Goal: Task Accomplishment & Management: Use online tool/utility

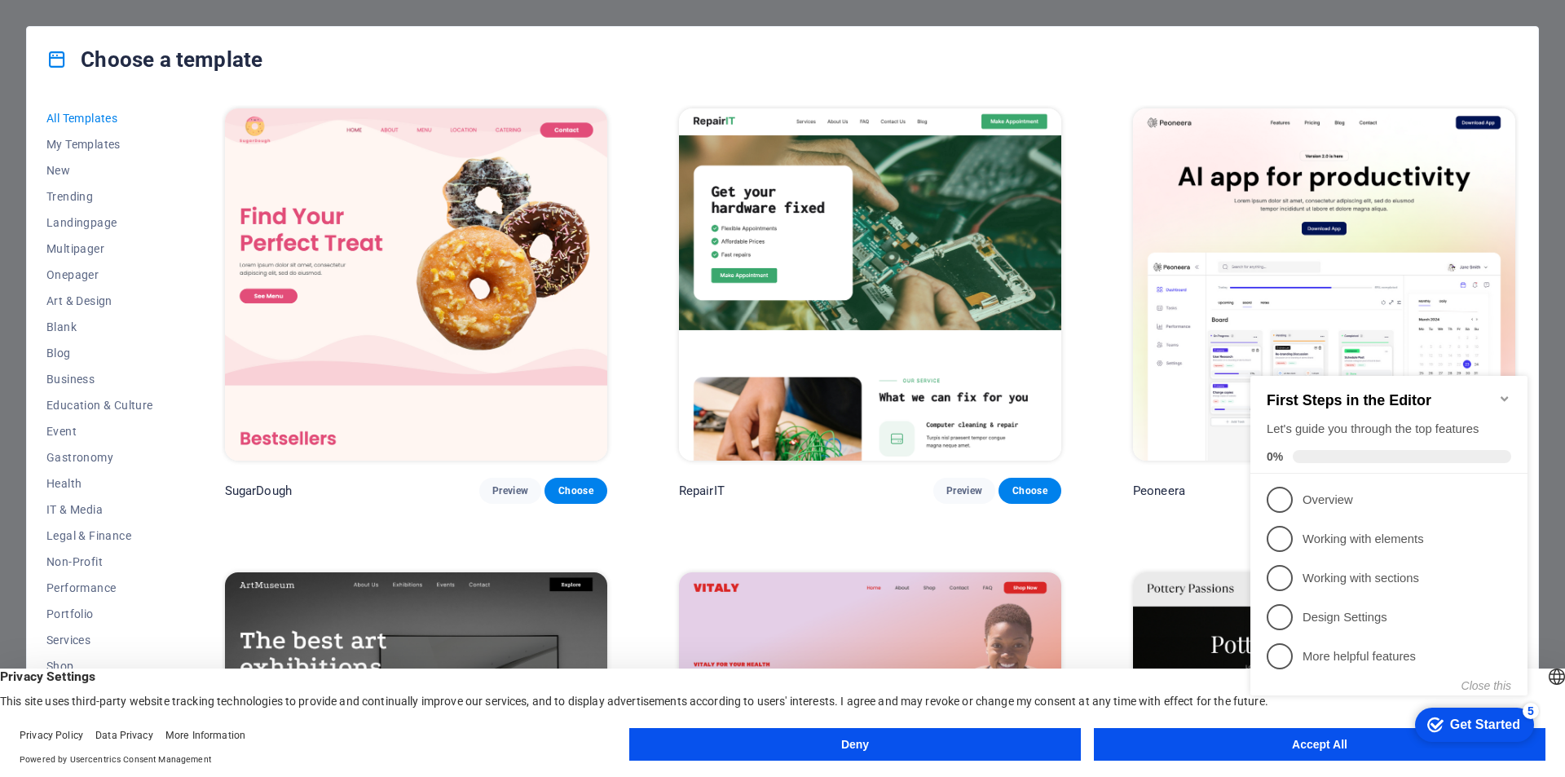
click at [1504, 392] on icon "Minimize checklist" at bounding box center [1504, 398] width 13 height 13
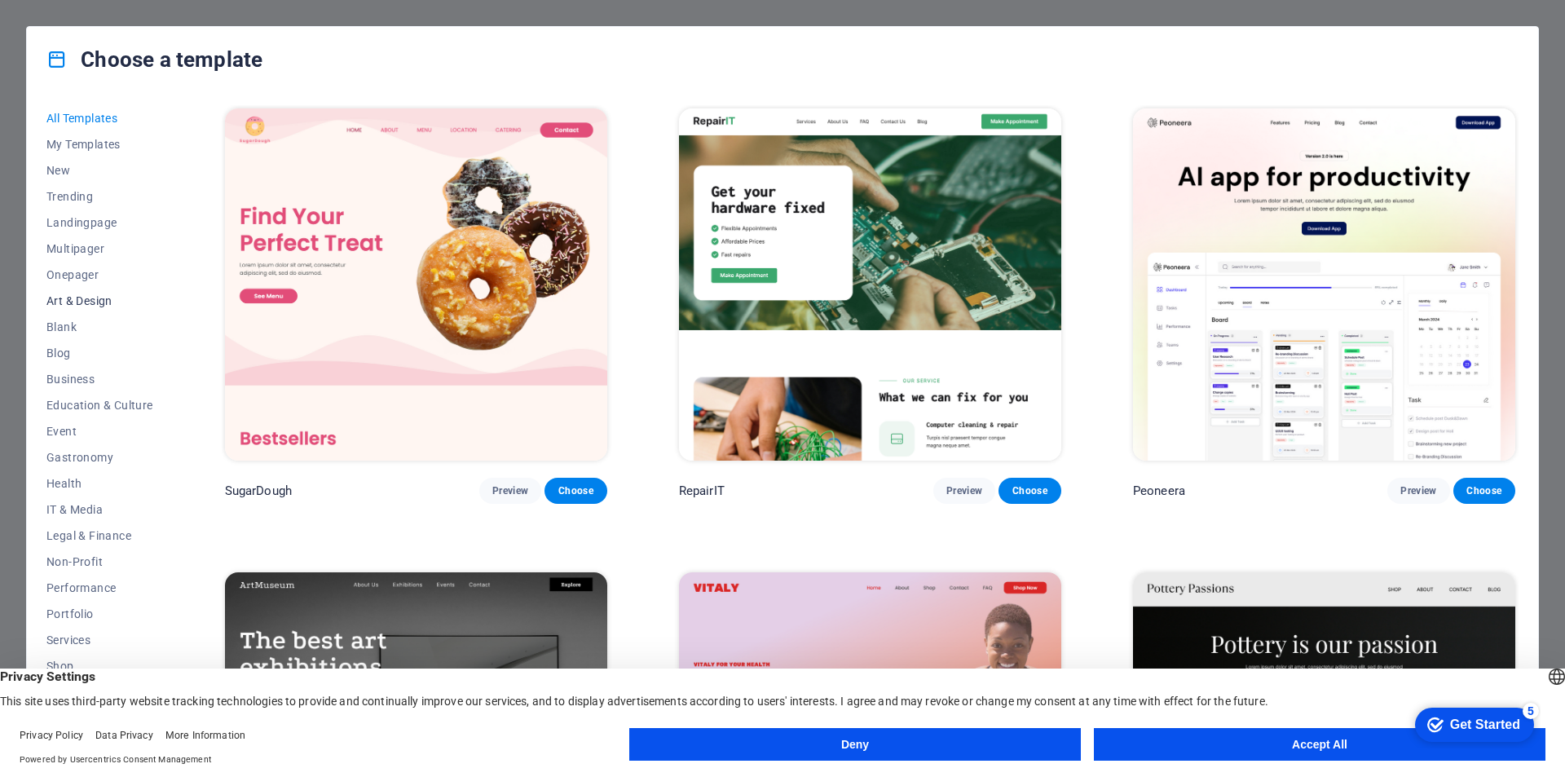
click at [86, 302] on span "Art & Design" at bounding box center [99, 300] width 107 height 13
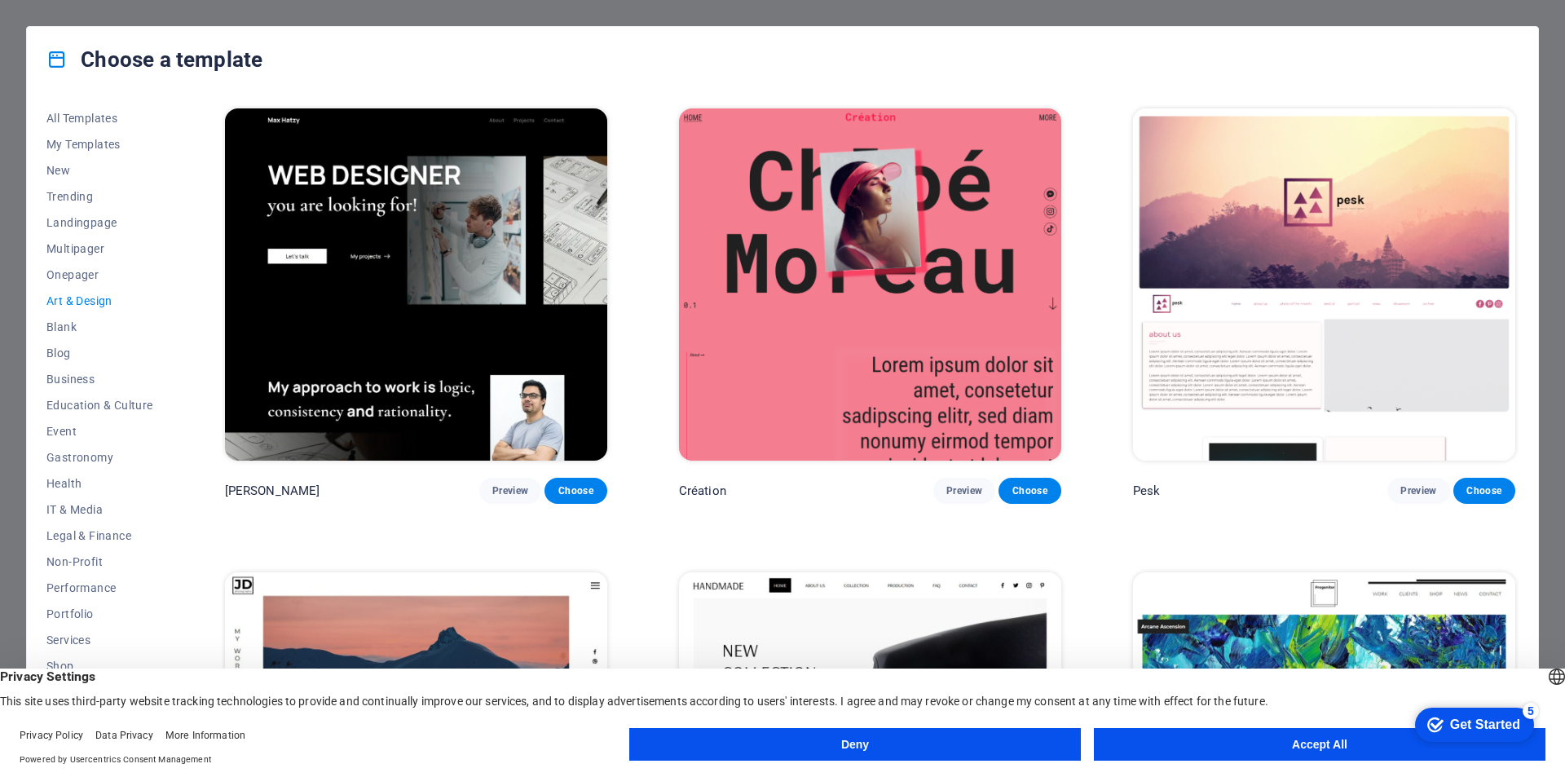
scroll to position [53, 0]
click at [1191, 744] on button "Accept All" at bounding box center [1319, 744] width 451 height 33
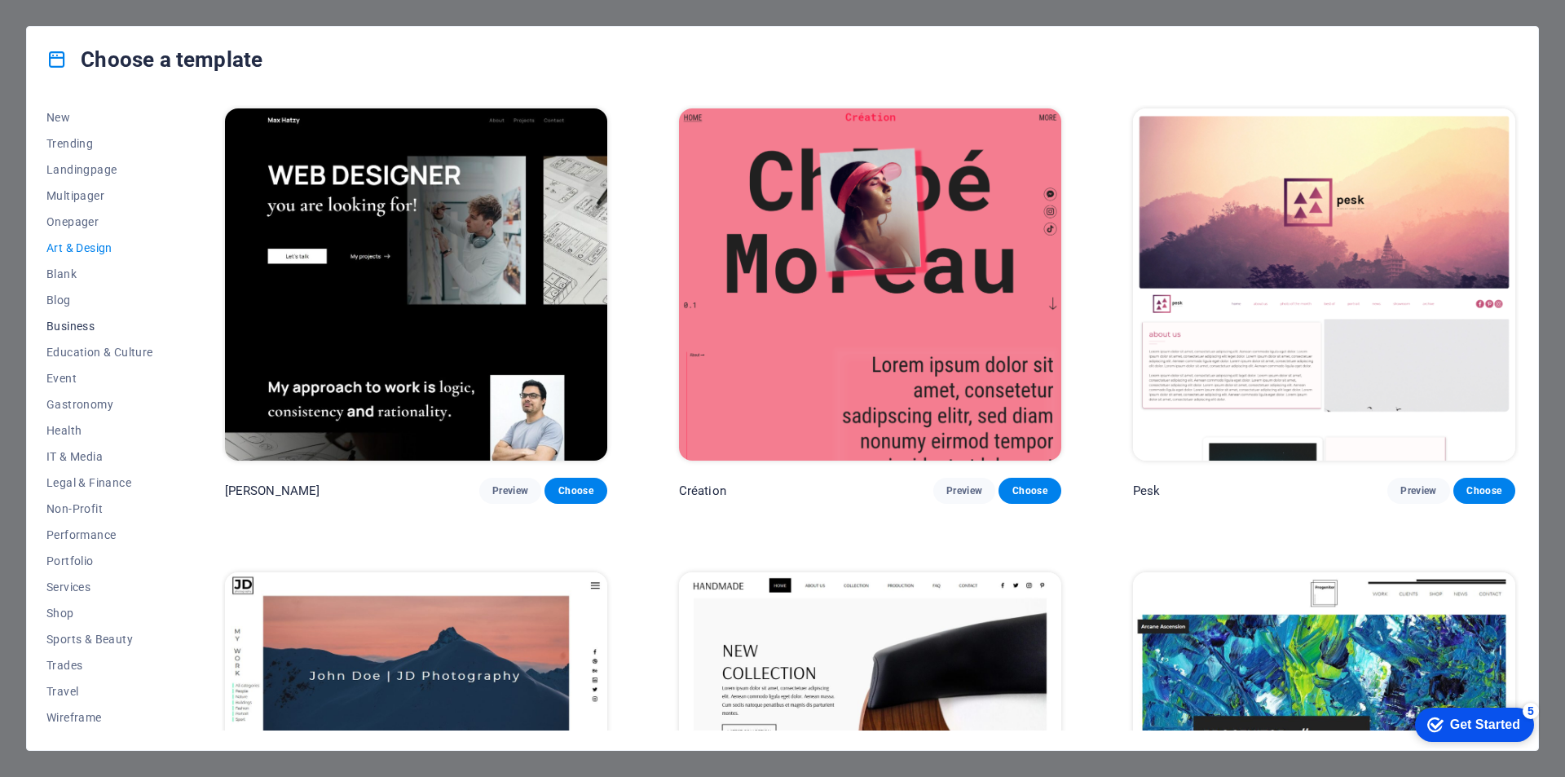
click at [82, 331] on span "Business" at bounding box center [99, 325] width 107 height 13
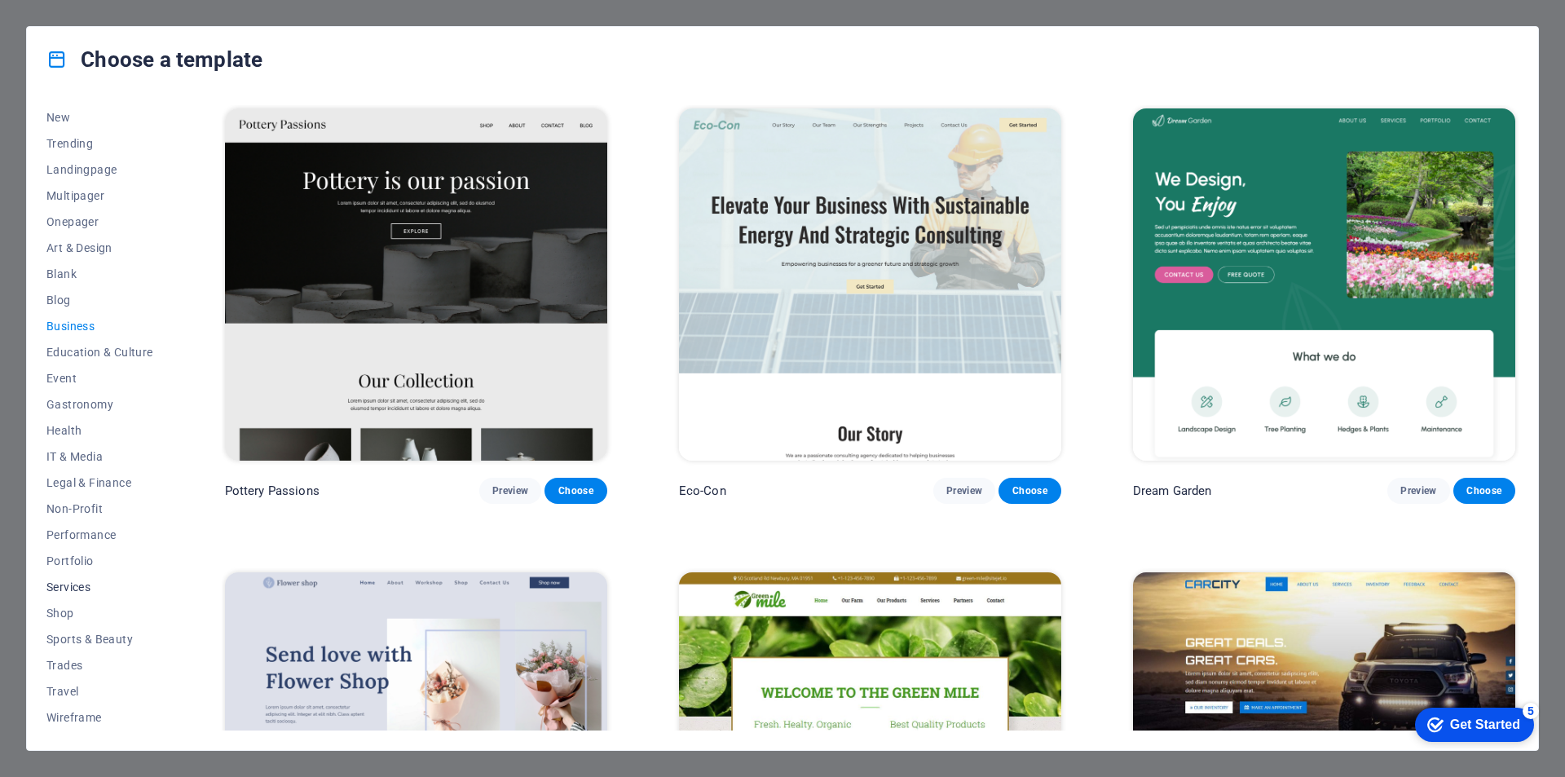
click at [81, 575] on button "Services" at bounding box center [99, 587] width 107 height 26
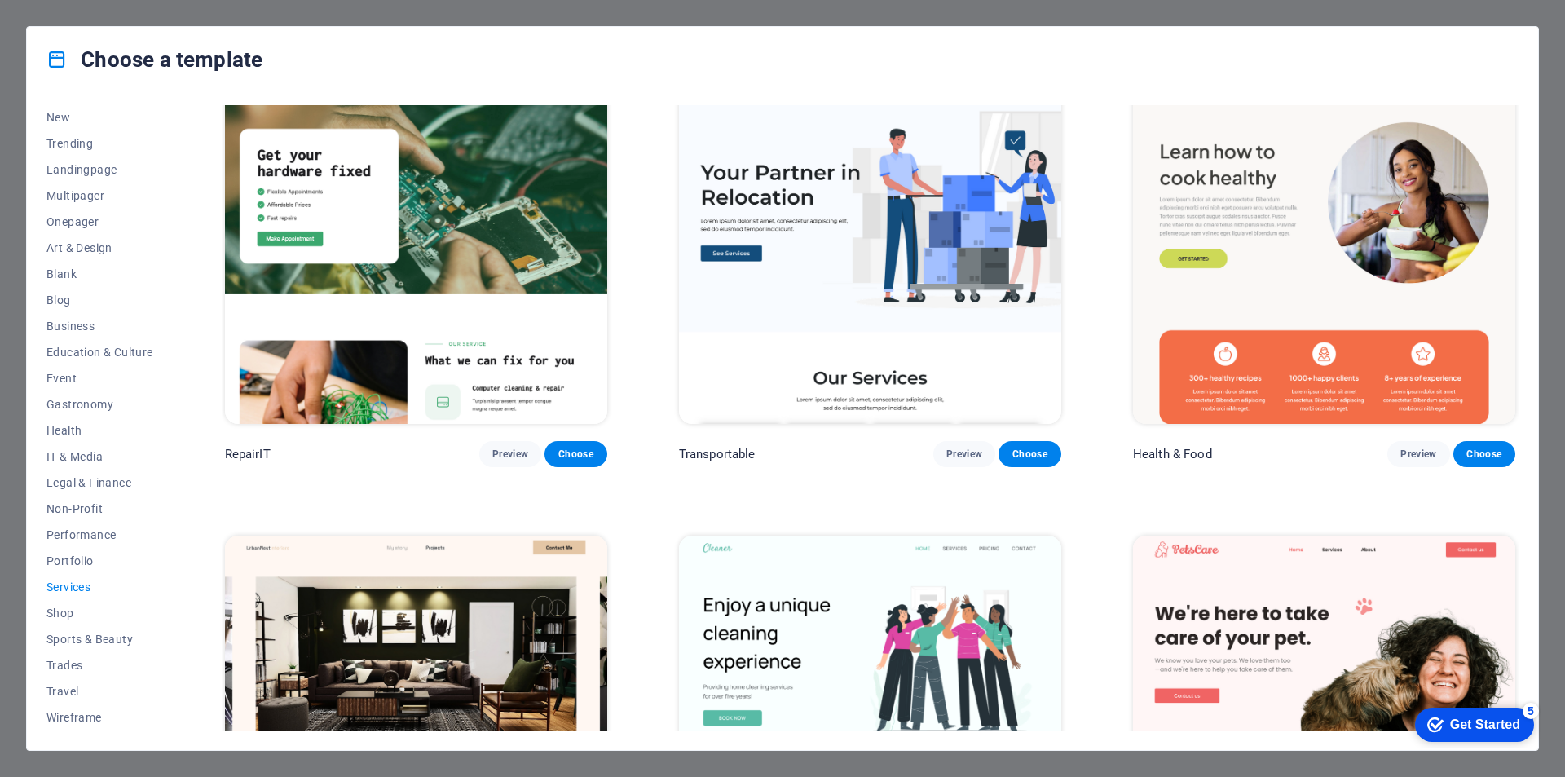
scroll to position [0, 0]
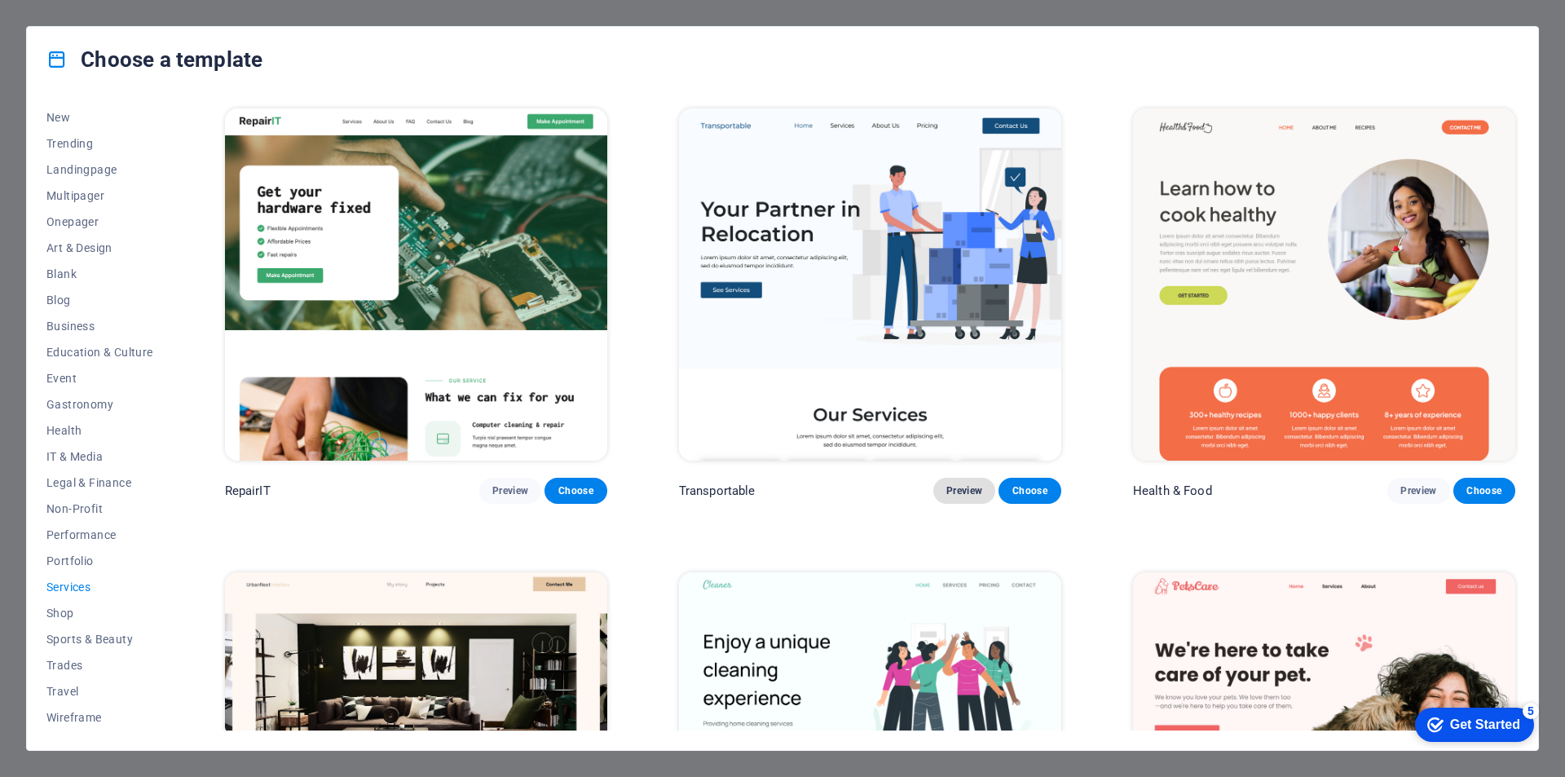
click at [978, 487] on span "Preview" at bounding box center [964, 490] width 36 height 13
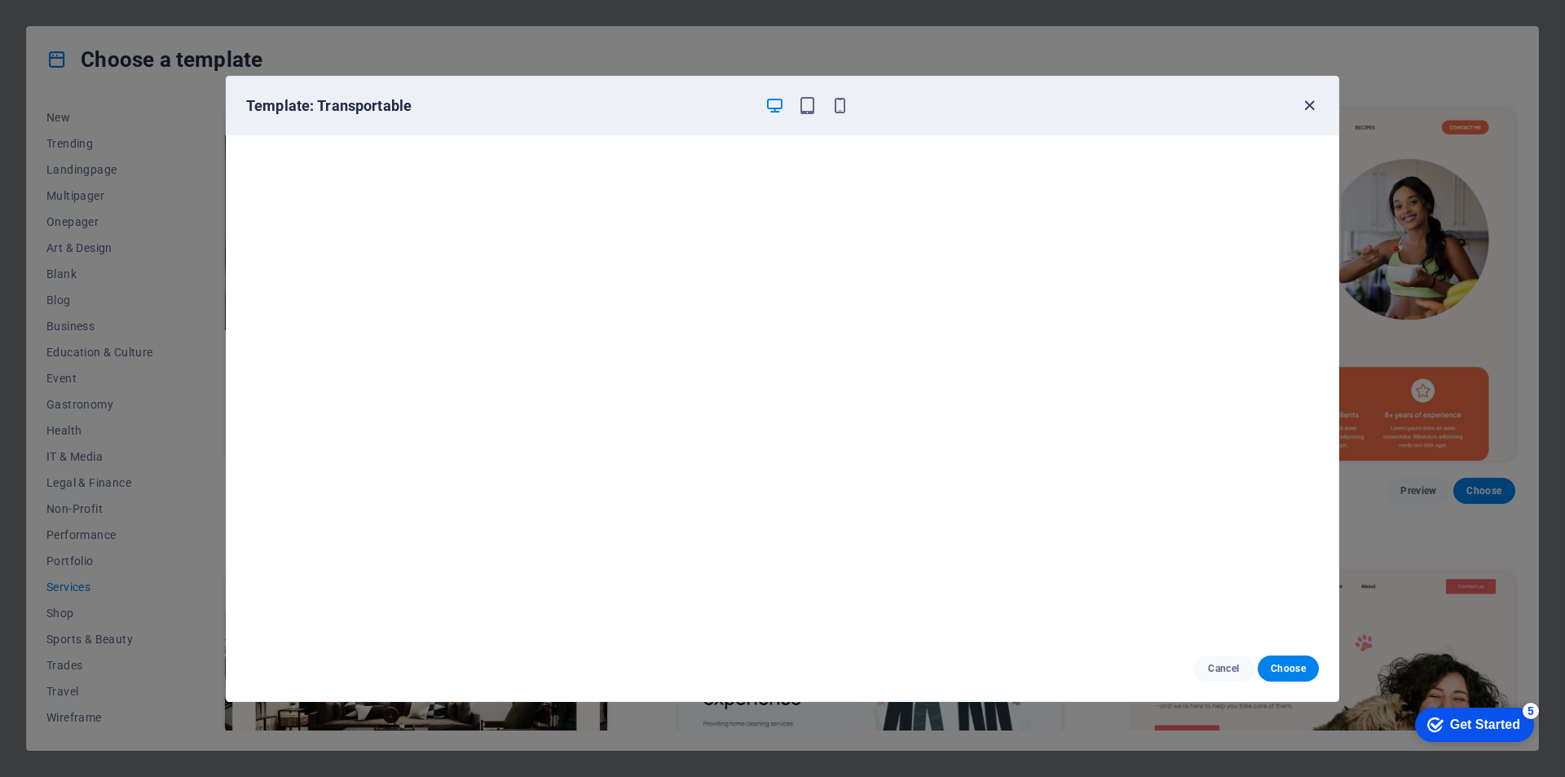
click at [1305, 99] on icon "button" at bounding box center [1309, 105] width 19 height 19
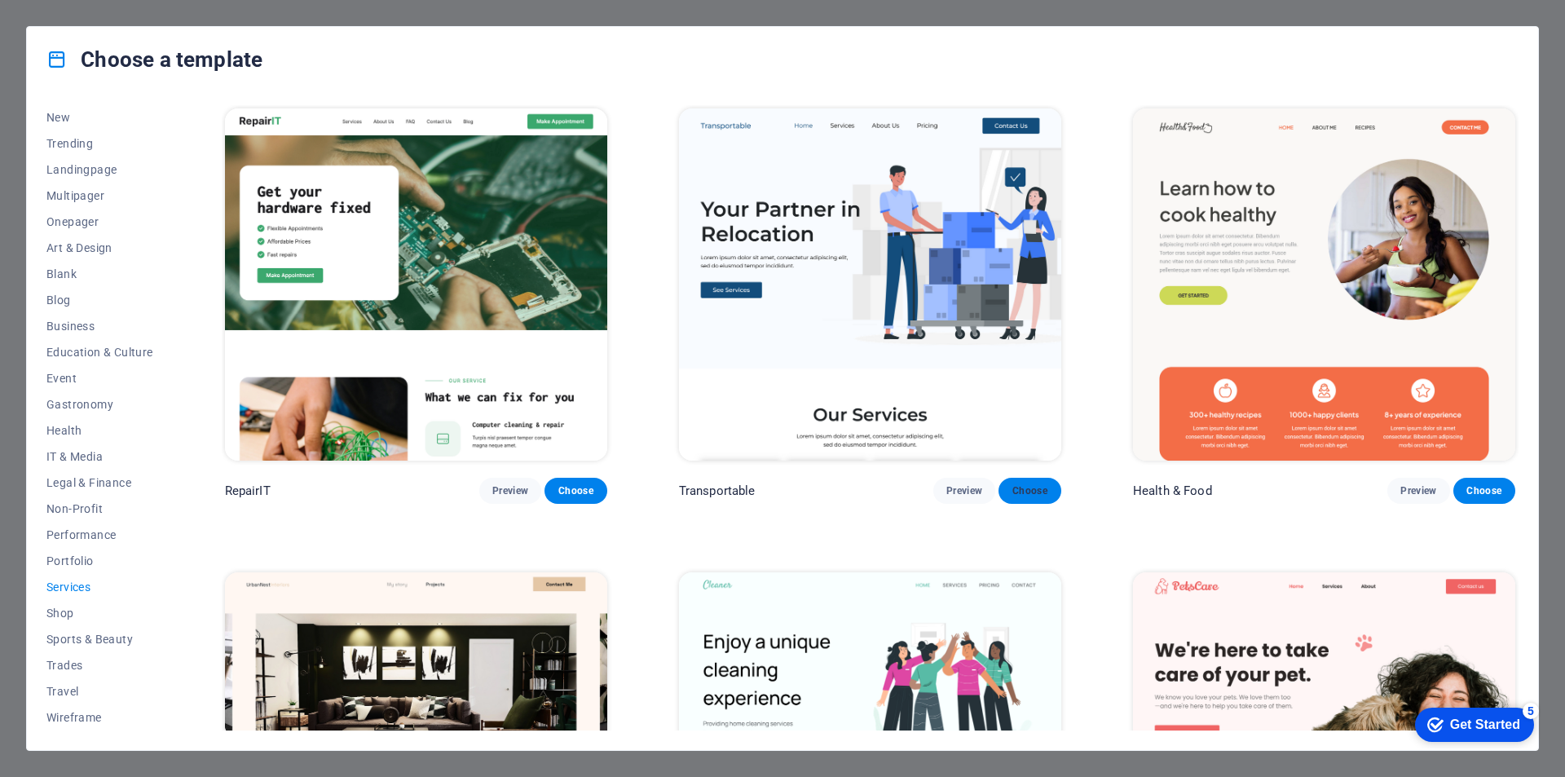
click at [1028, 497] on button "Choose" at bounding box center [1029, 491] width 62 height 26
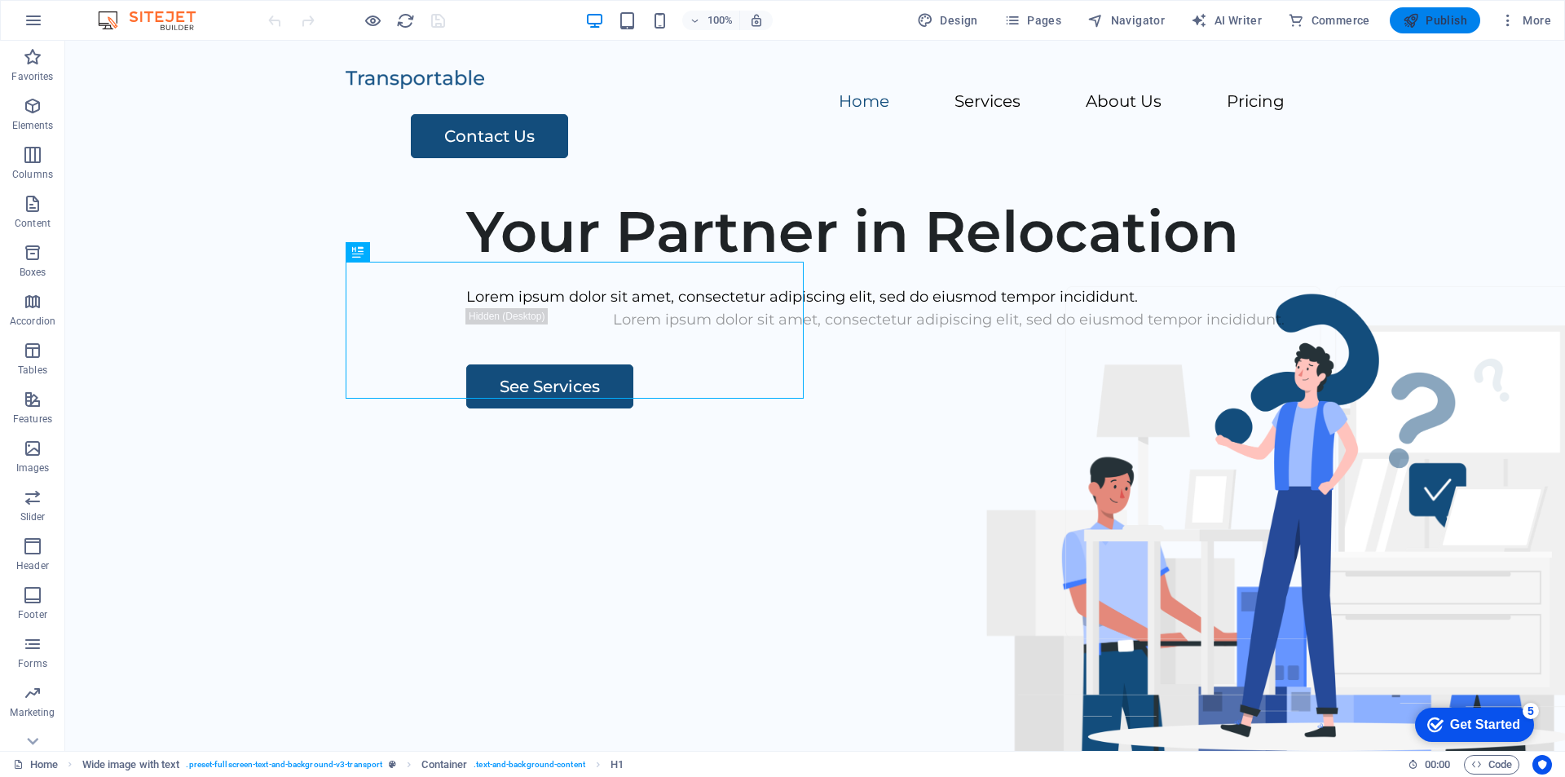
click at [1417, 24] on icon "button" at bounding box center [1411, 20] width 16 height 16
